Goal: Find contact information: Obtain details needed to contact an individual or organization

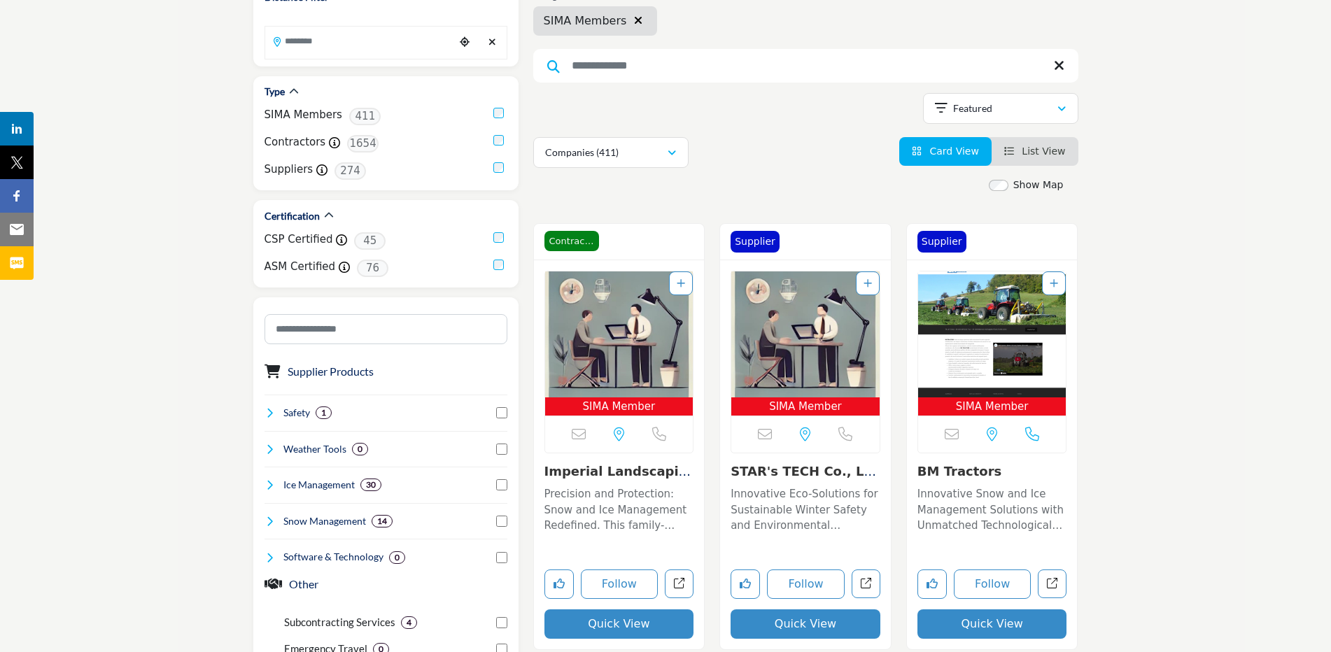
scroll to position [140, 0]
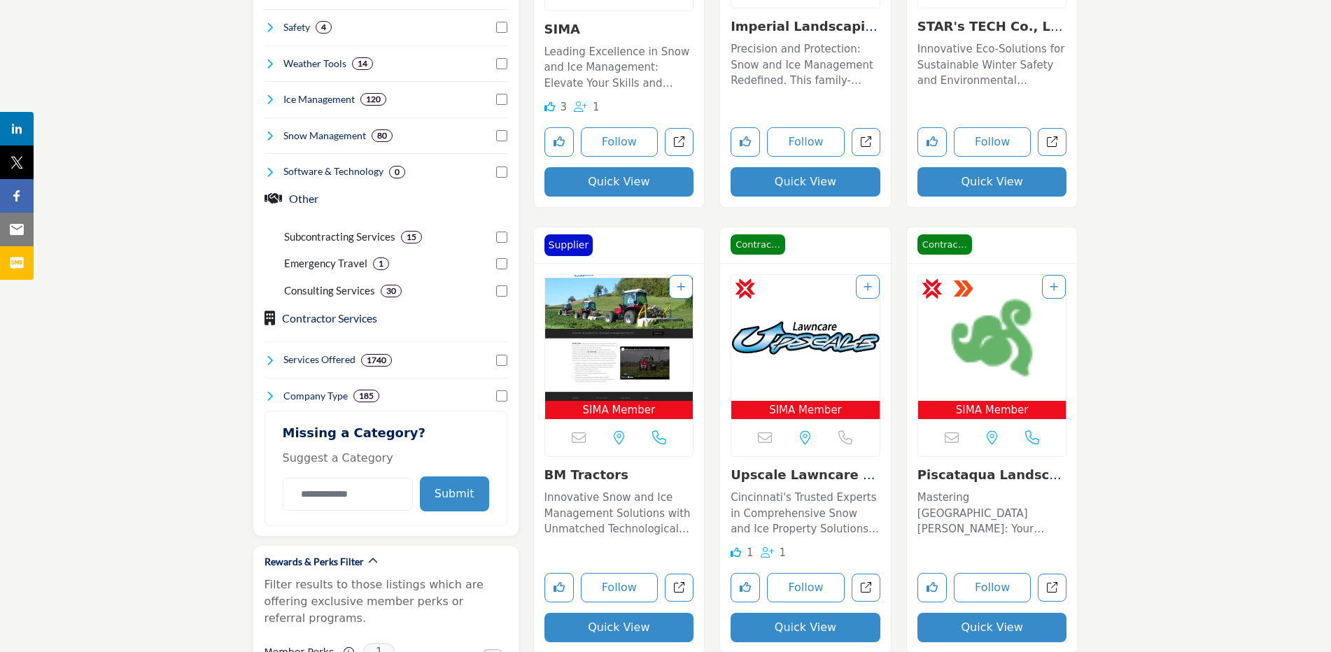
scroll to position [630, 0]
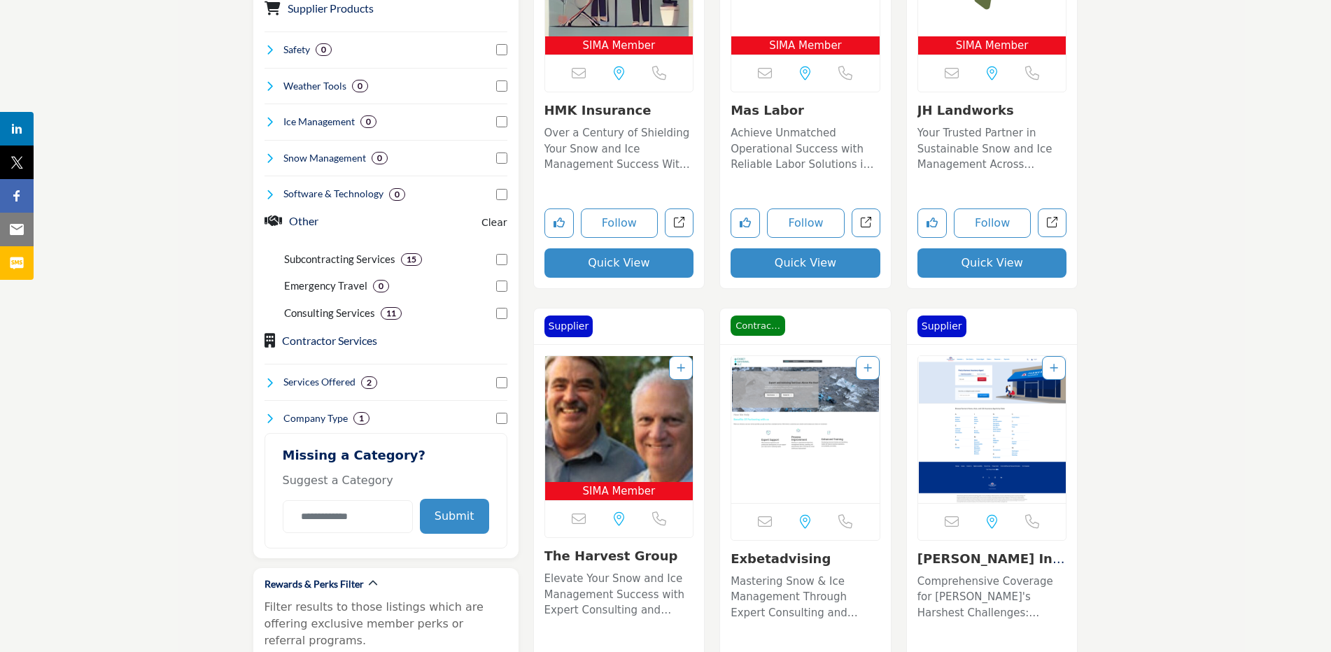
scroll to position [560, 0]
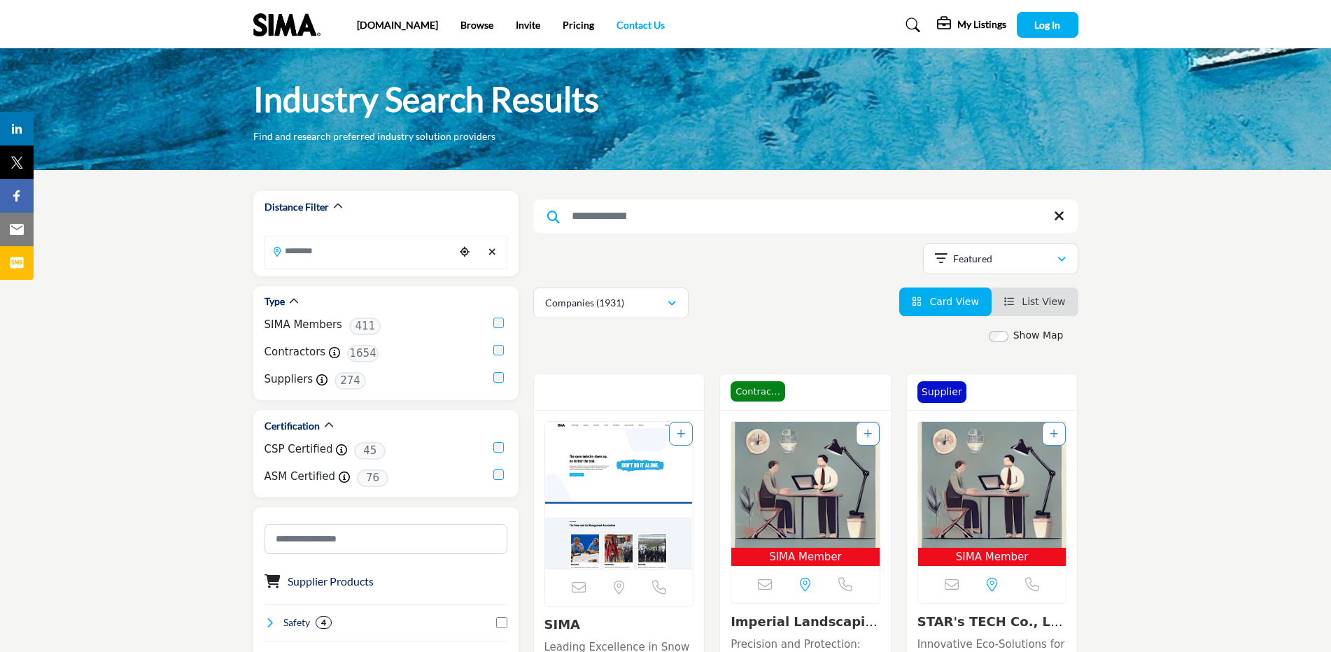
click at [617, 21] on link "Contact Us" at bounding box center [641, 25] width 48 height 12
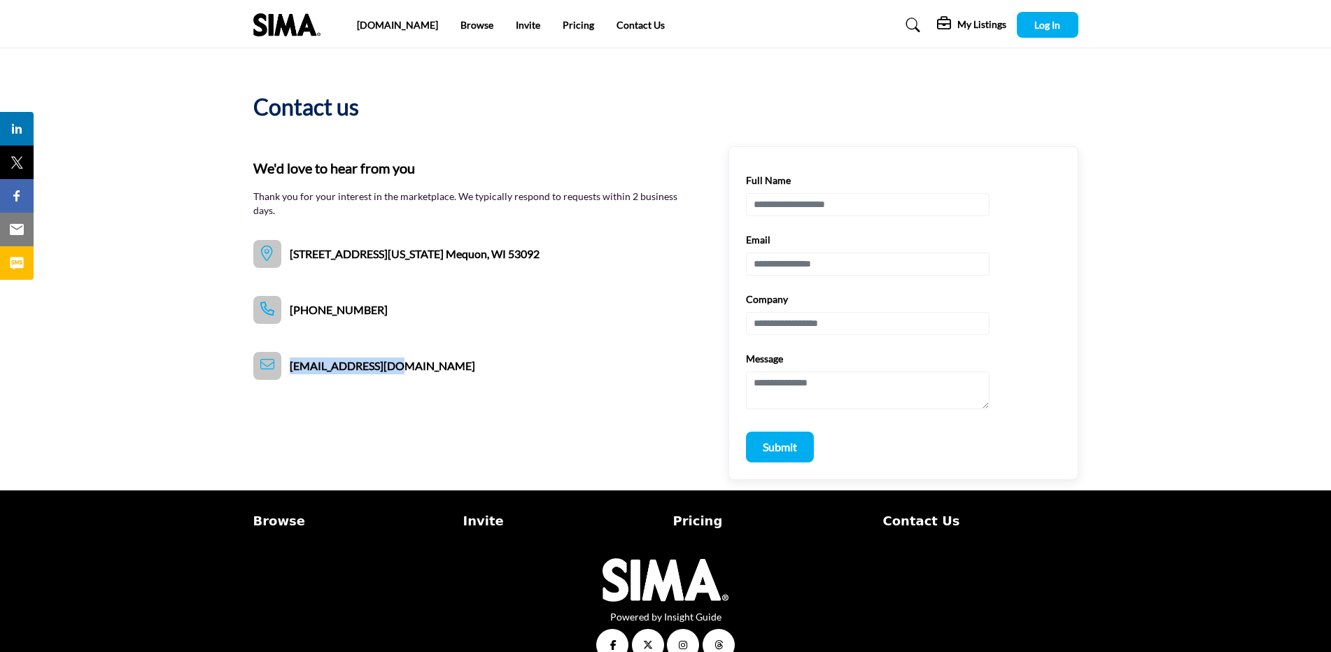
drag, startPoint x: 294, startPoint y: 367, endPoint x: 388, endPoint y: 369, distance: 93.8
click at [388, 369] on span "directory@sima.org" at bounding box center [382, 366] width 185 height 17
copy span "directory@sima.org"
click at [85, 195] on section "Contact us We'd love to hear from you Thank you for your interest in the market…" at bounding box center [665, 264] width 1331 height 432
